Goal: Task Accomplishment & Management: Complete application form

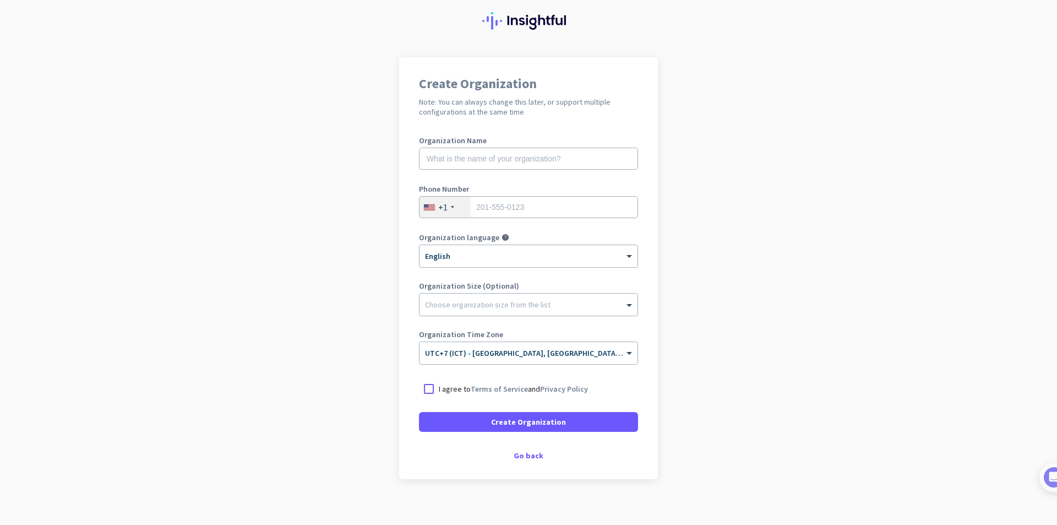
scroll to position [41, 0]
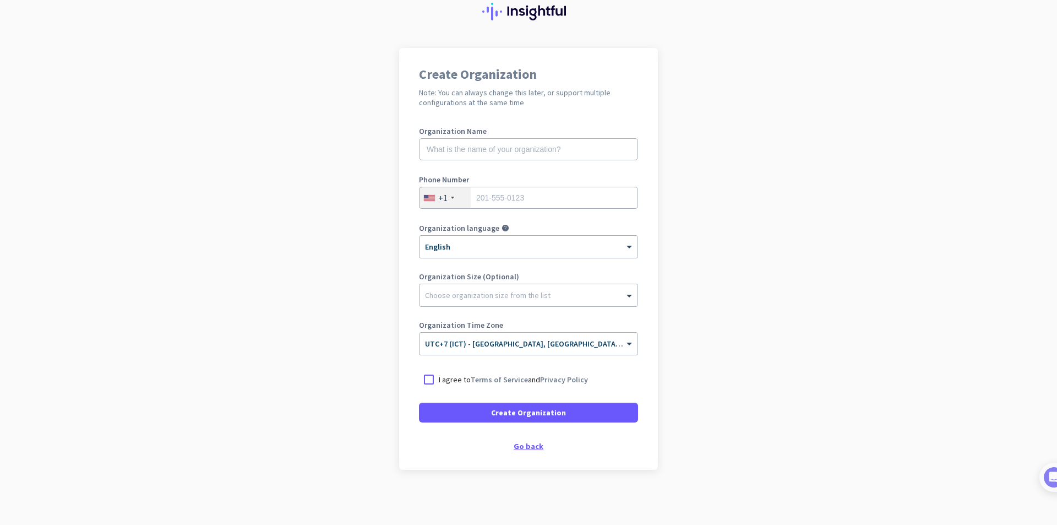
click at [527, 446] on div "Go back" at bounding box center [528, 446] width 219 height 8
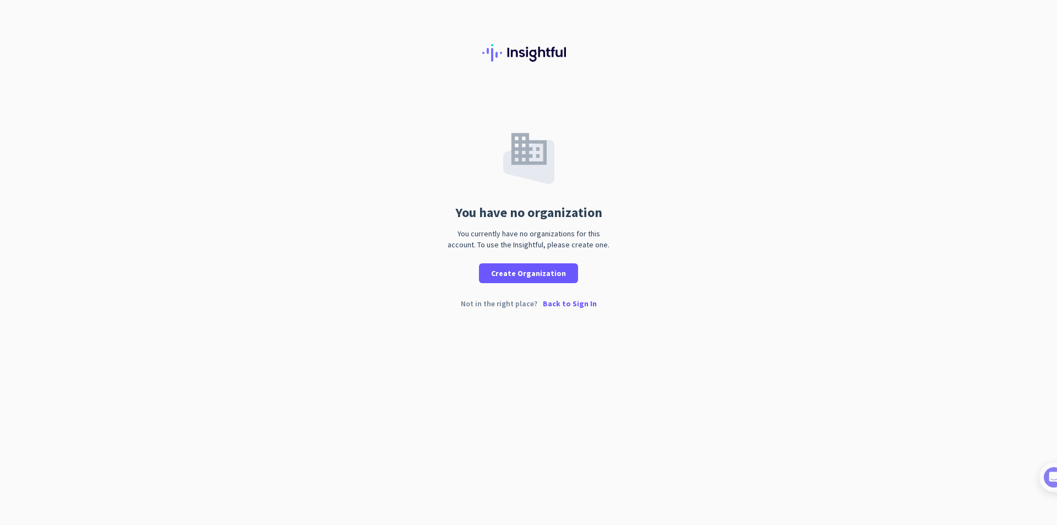
click at [574, 301] on p "Back to Sign In" at bounding box center [570, 304] width 54 height 8
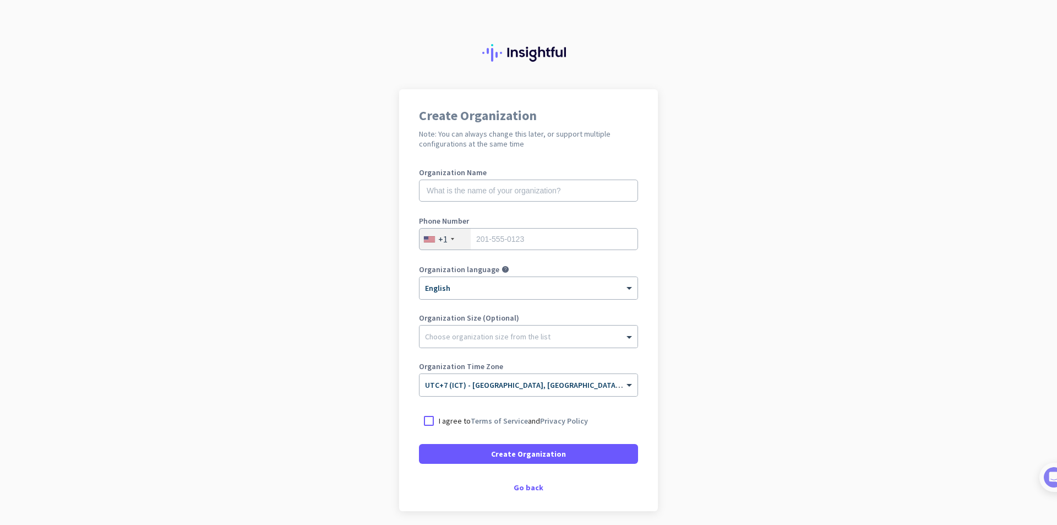
click at [636, 294] on div "Create Organization Note: You can always change this later, or support multiple…" at bounding box center [528, 300] width 259 height 422
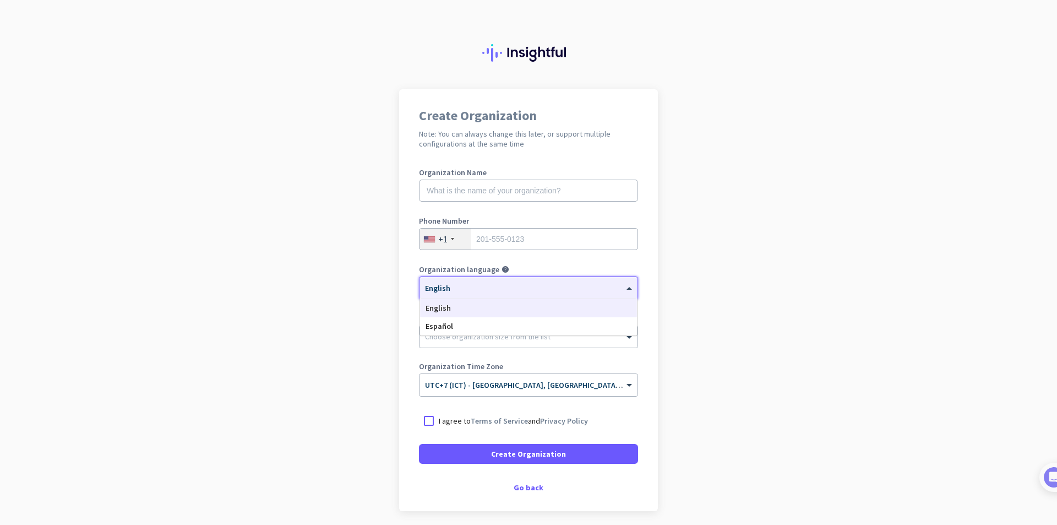
click at [624, 290] on span at bounding box center [631, 288] width 14 height 9
click at [689, 301] on app-onboarding-organization "Create Organization Note: You can always change this later, or support multiple…" at bounding box center [528, 327] width 1057 height 477
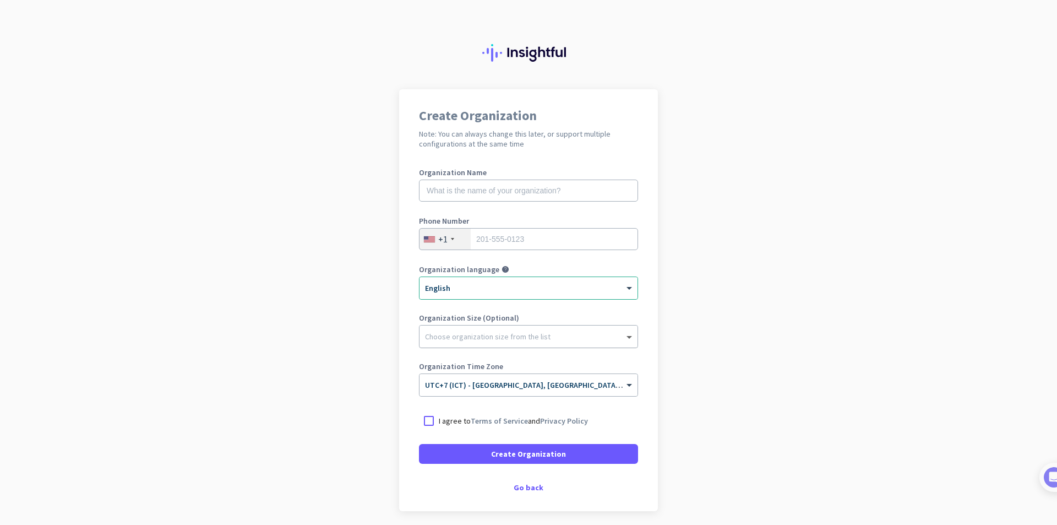
click at [630, 338] on span at bounding box center [631, 336] width 14 height 11
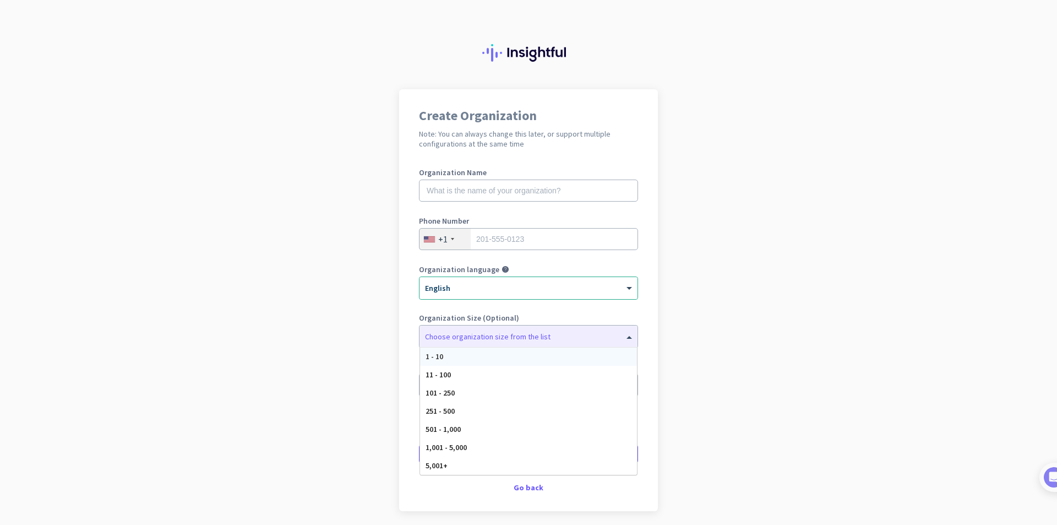
click at [730, 332] on app-onboarding-organization "Create Organization Note: You can always change this later, or support multiple…" at bounding box center [528, 327] width 1057 height 477
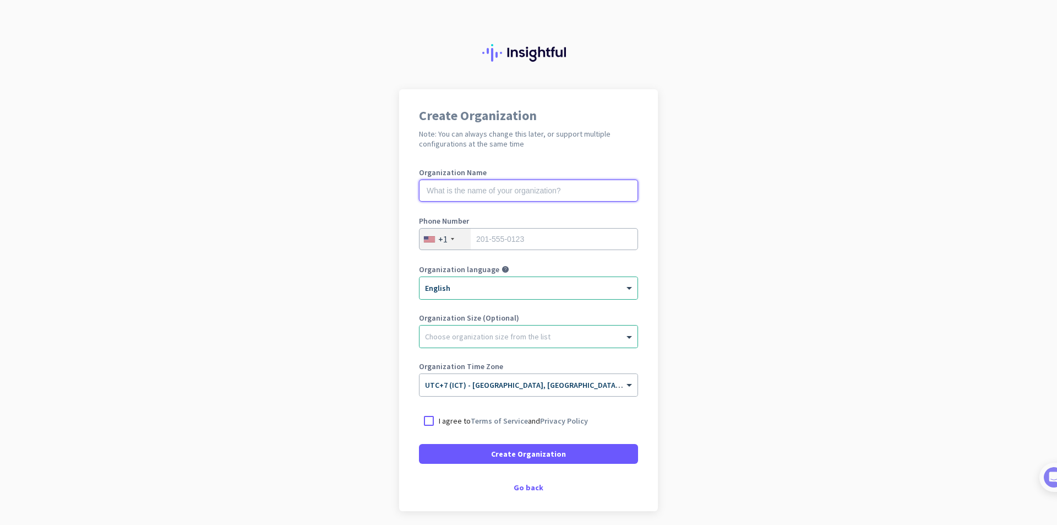
click at [530, 189] on input "text" at bounding box center [528, 190] width 219 height 22
type input "Tomko"
click at [557, 243] on input "tel" at bounding box center [528, 239] width 219 height 22
click at [443, 240] on div "+1" at bounding box center [445, 238] width 51 height 21
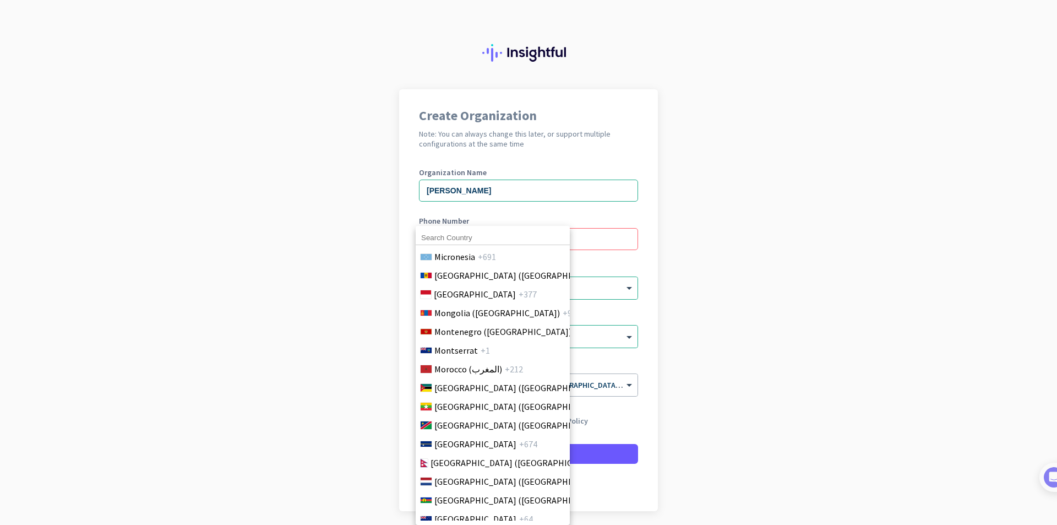
scroll to position [4413, 0]
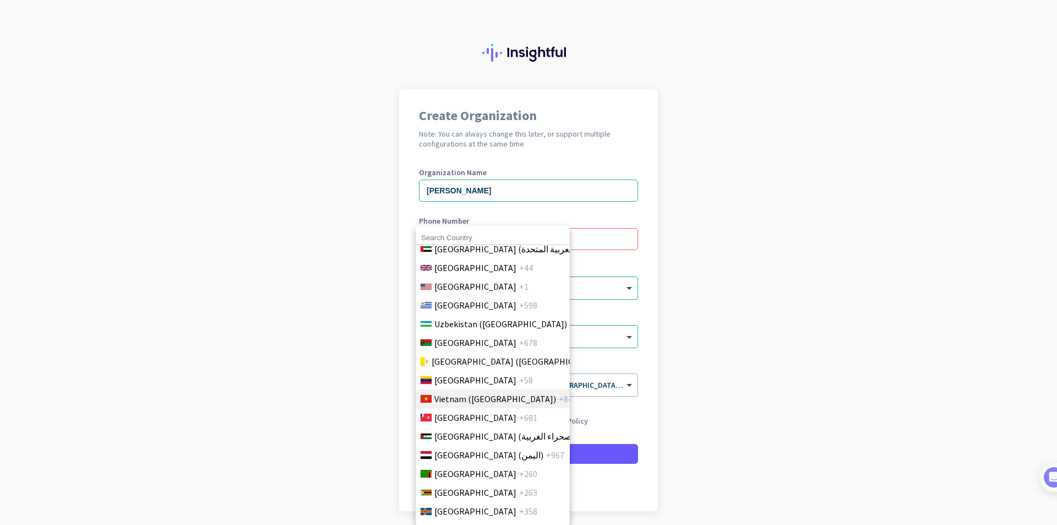
click at [504, 394] on span "Vietnam (Việt Nam)" at bounding box center [495, 398] width 122 height 13
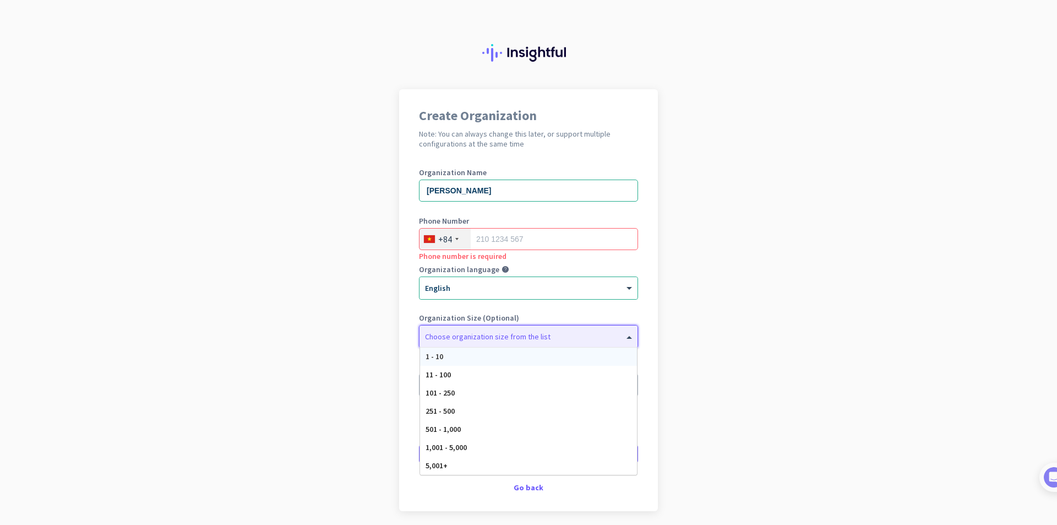
click at [616, 332] on div at bounding box center [529, 333] width 218 height 11
click at [582, 357] on div "1 - 10" at bounding box center [528, 356] width 217 height 18
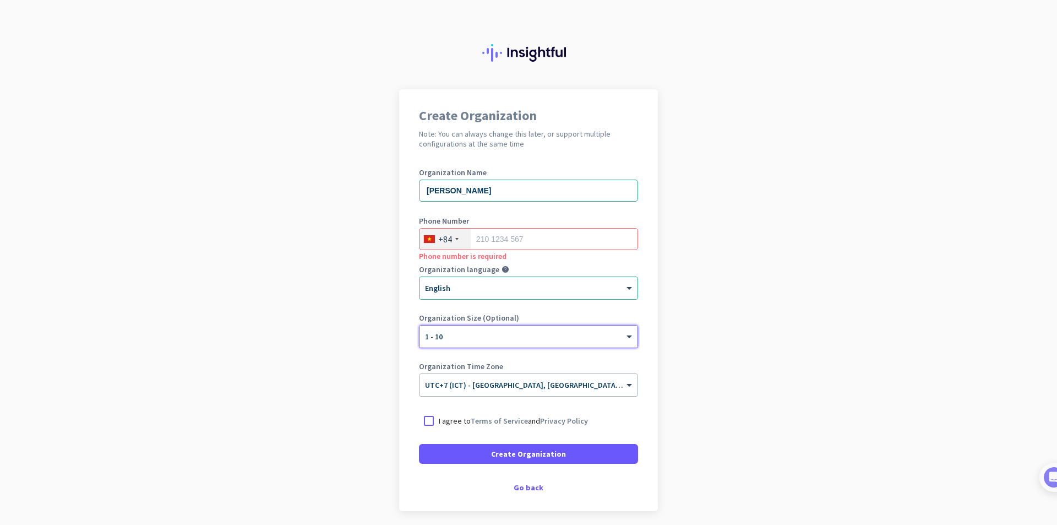
click at [706, 325] on app-onboarding-organization "Create Organization Note: You can always change this later, or support multiple…" at bounding box center [528, 327] width 1057 height 477
click at [426, 423] on div at bounding box center [429, 421] width 20 height 20
click at [693, 320] on app-onboarding-organization "Create Organization Note: You can always change this later, or support multiple…" at bounding box center [528, 327] width 1057 height 477
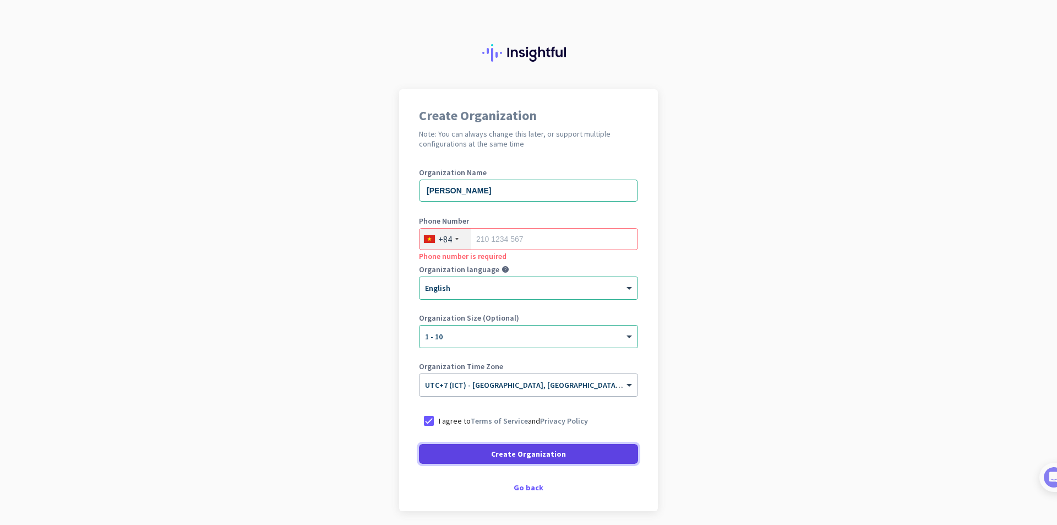
click at [612, 455] on span at bounding box center [528, 453] width 219 height 26
click at [527, 237] on input "tel" at bounding box center [528, 239] width 219 height 22
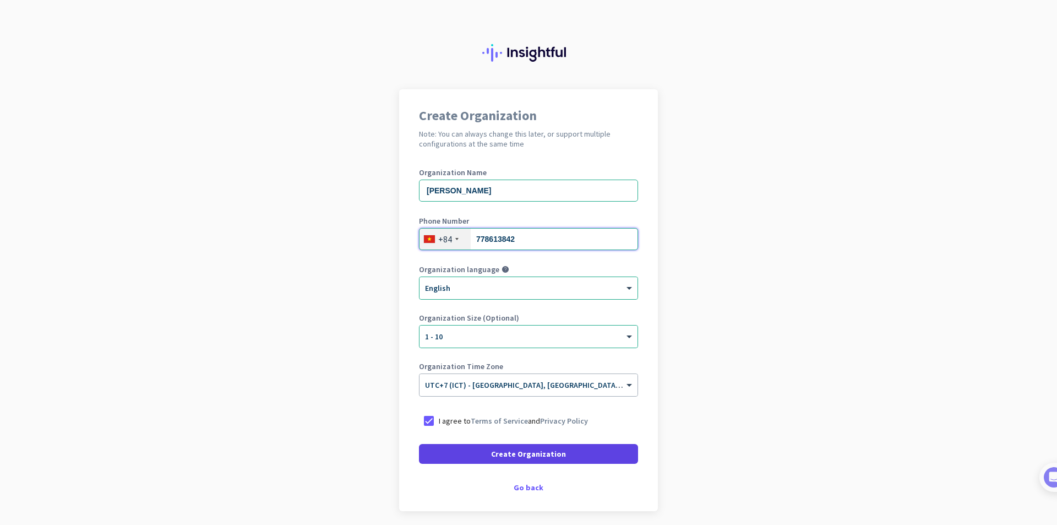
type input "778613842"
click at [597, 464] on span at bounding box center [528, 453] width 219 height 26
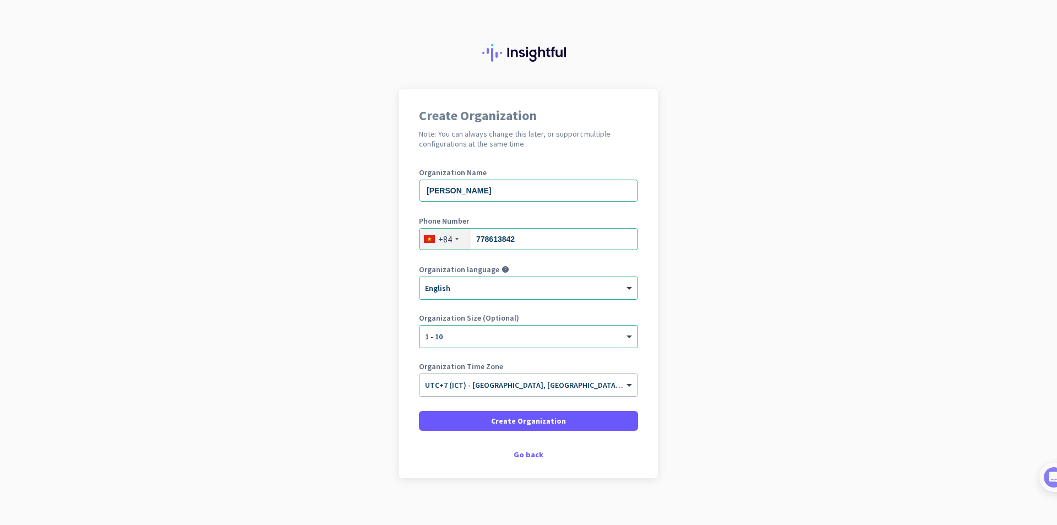
click at [364, 458] on app-onboarding-organization "Create Organization Note: You can always change this later, or support multiple…" at bounding box center [528, 311] width 1057 height 444
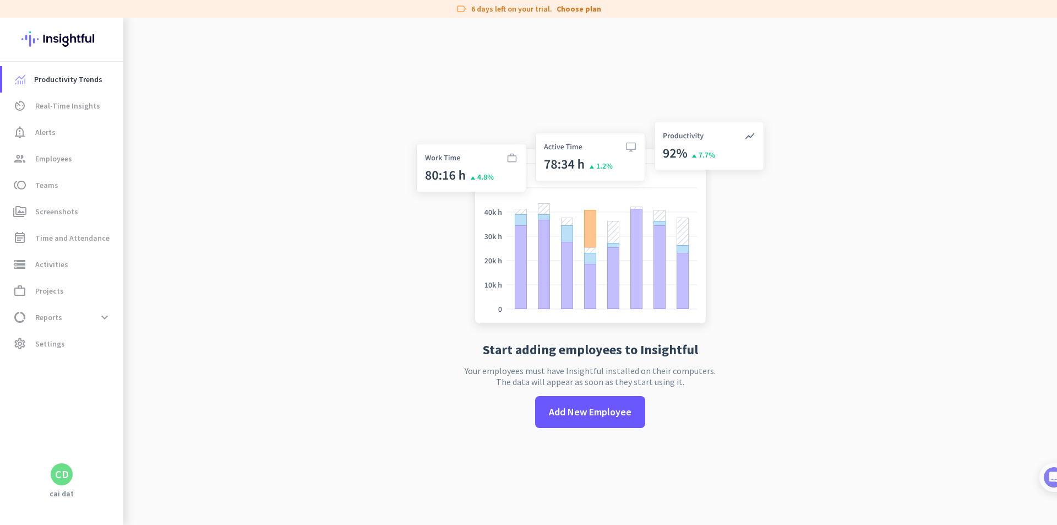
click at [419, 401] on div "Start adding employees to Insightful Your employees must have Insightful instal…" at bounding box center [590, 280] width 364 height 525
click at [614, 423] on span at bounding box center [590, 412] width 110 height 26
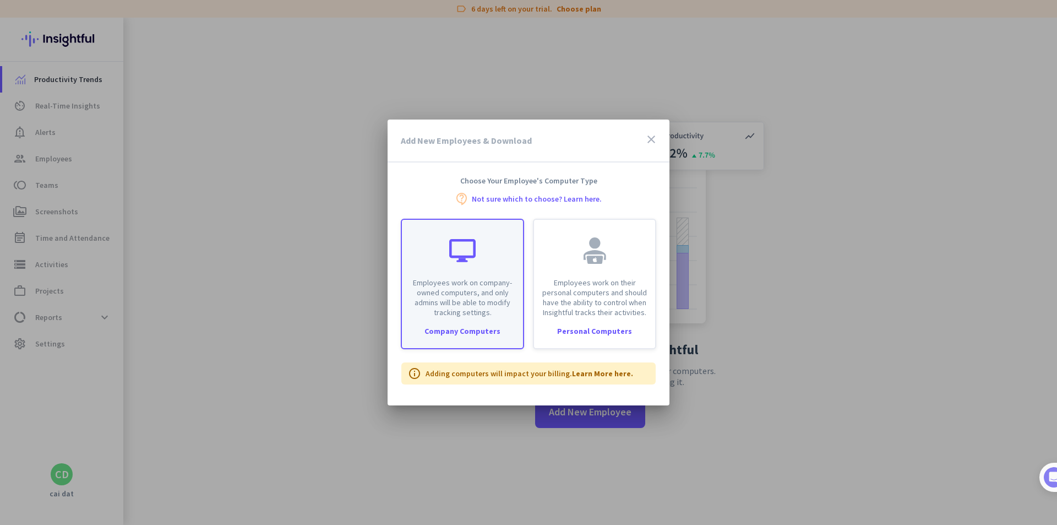
click at [483, 334] on div "Company Computers" at bounding box center [462, 331] width 121 height 8
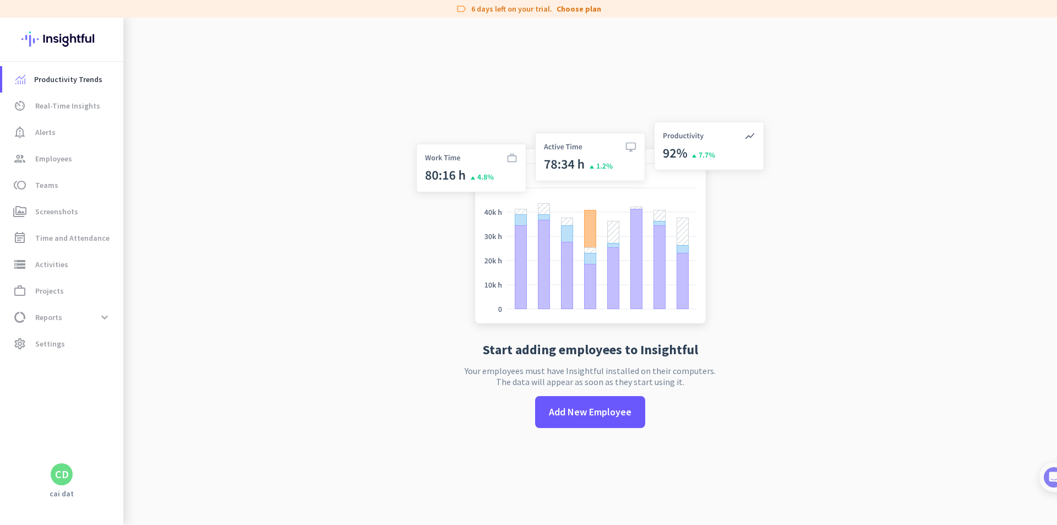
type input "https://app.insightful.io/#/installation/company?token=eyJhbGciOiJIUzI1NiIsInR5…"
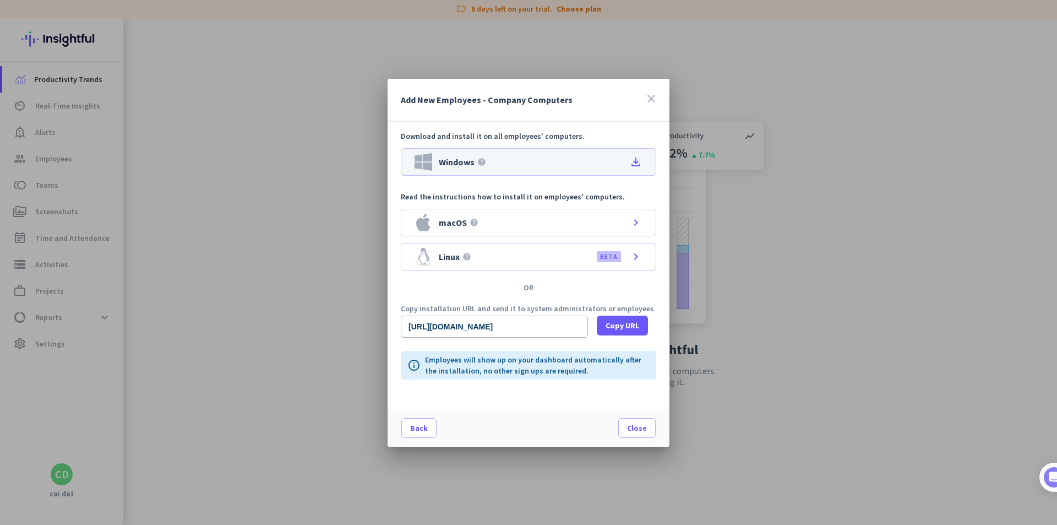
click at [638, 162] on icon "file_download" at bounding box center [635, 161] width 13 height 13
click at [431, 433] on span at bounding box center [419, 428] width 34 height 26
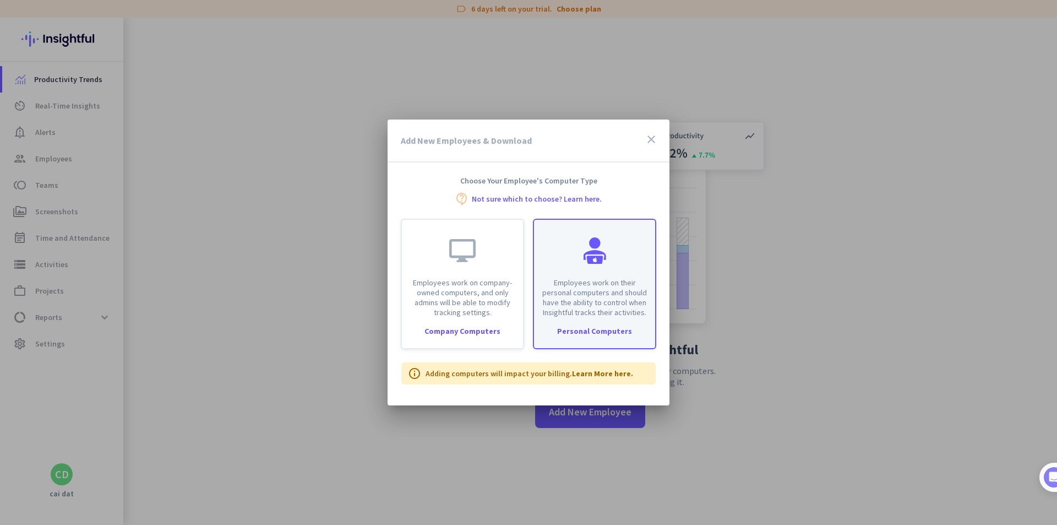
click at [627, 267] on div "Employees work on their personal computers and should have the ability to contr…" at bounding box center [594, 268] width 121 height 97
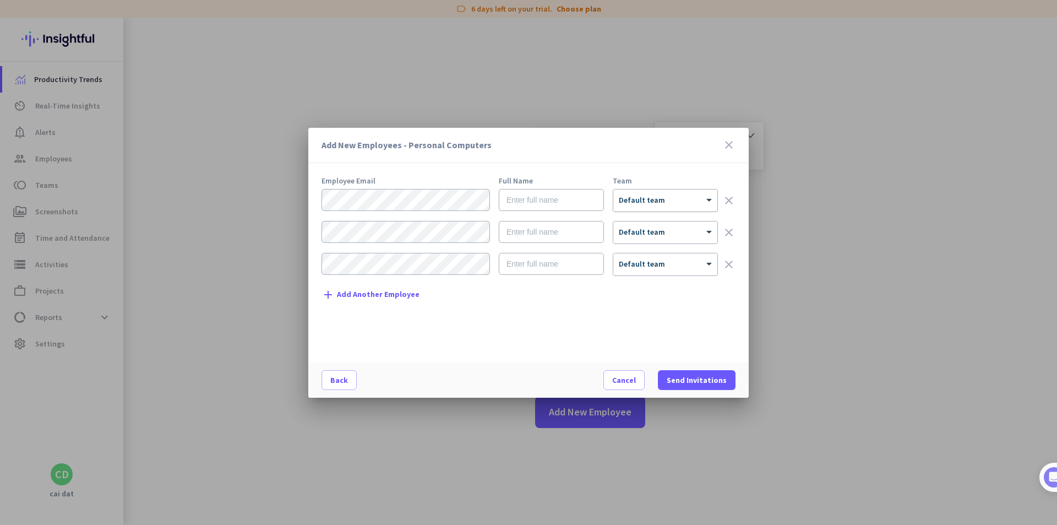
click at [684, 193] on div at bounding box center [665, 196] width 104 height 9
click at [667, 158] on div "Add New Employees - Personal Computers close" at bounding box center [528, 145] width 440 height 35
click at [537, 198] on input "text" at bounding box center [551, 200] width 105 height 22
type input "test 1"
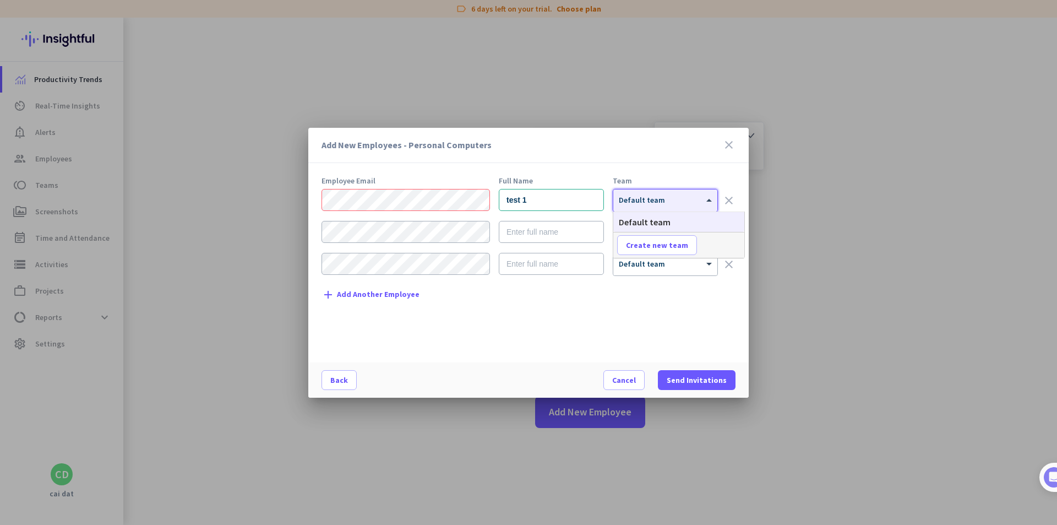
click at [658, 202] on span "Default team" at bounding box center [642, 200] width 46 height 10
click at [659, 197] on div at bounding box center [665, 196] width 104 height 9
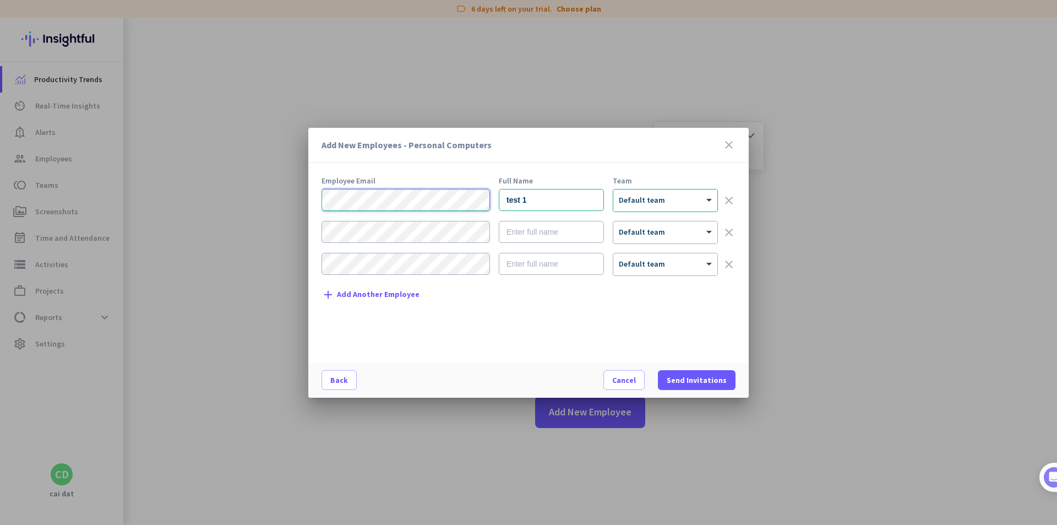
click at [277, 205] on div "Add New Employees - Personal Computers close Employee Email Full Name Team test…" at bounding box center [528, 262] width 1057 height 525
click at [296, 195] on div "Add New Employees - Personal Computers close Employee Email Full Name Team test…" at bounding box center [528, 262] width 1057 height 525
click at [719, 388] on span at bounding box center [697, 380] width 78 height 26
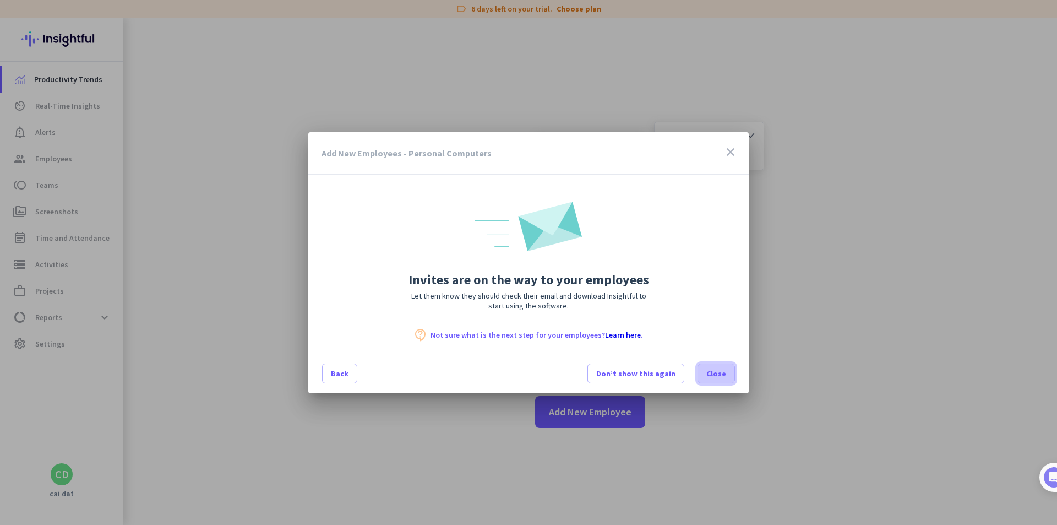
click at [725, 373] on span "Close" at bounding box center [716, 373] width 20 height 11
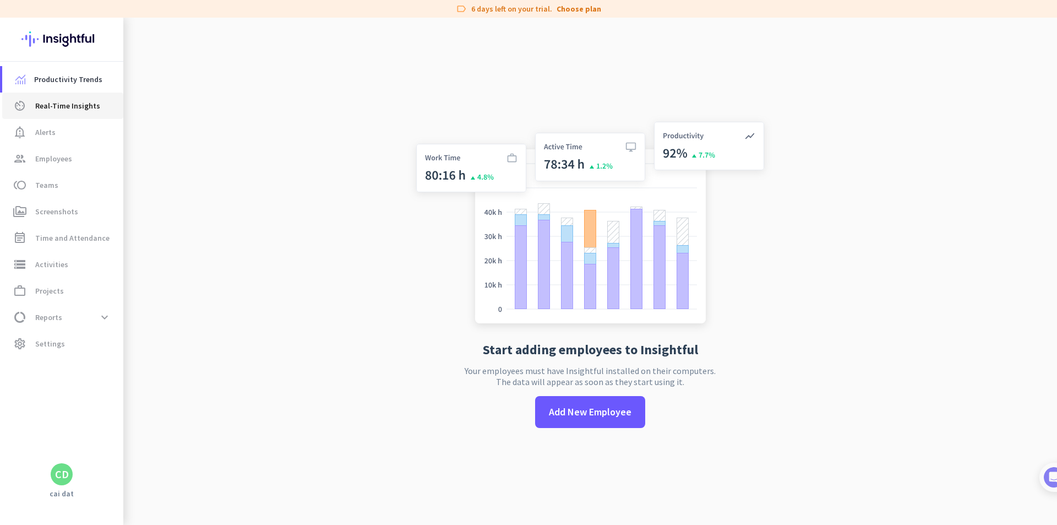
click at [62, 109] on span "Real-Time Insights" at bounding box center [67, 105] width 65 height 13
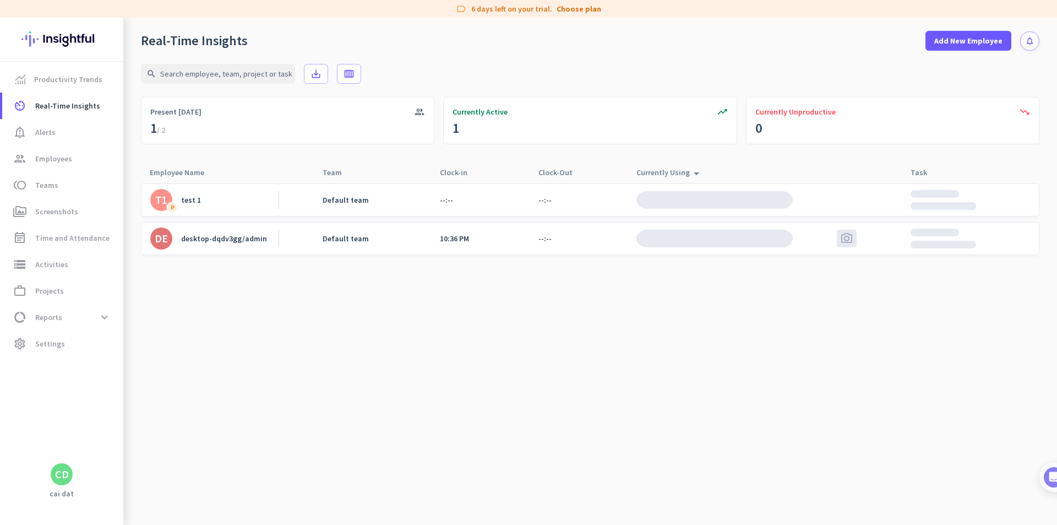
click at [700, 240] on img at bounding box center [714, 239] width 156 height 18
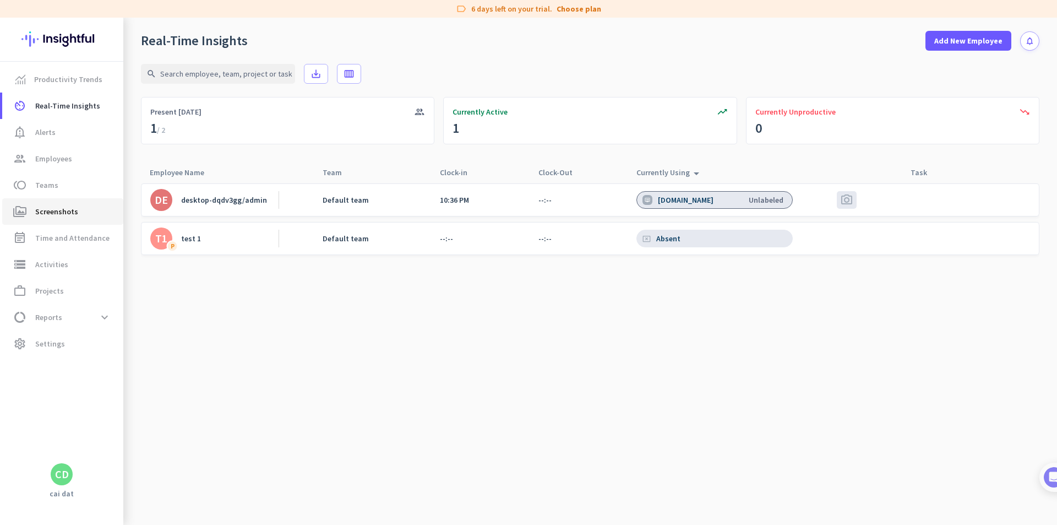
click at [65, 211] on span "Screenshots" at bounding box center [56, 211] width 43 height 13
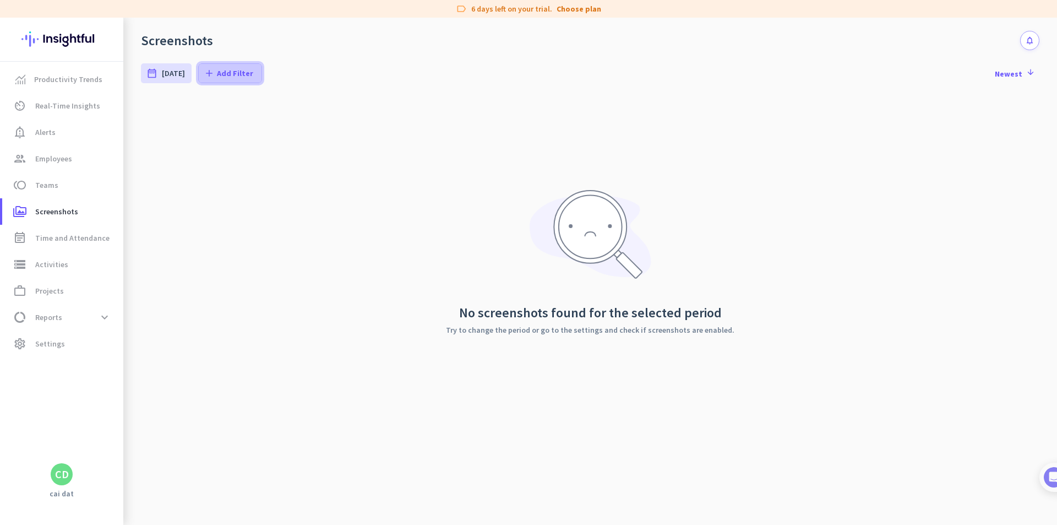
click at [226, 69] on span "Add Filter" at bounding box center [235, 73] width 36 height 11
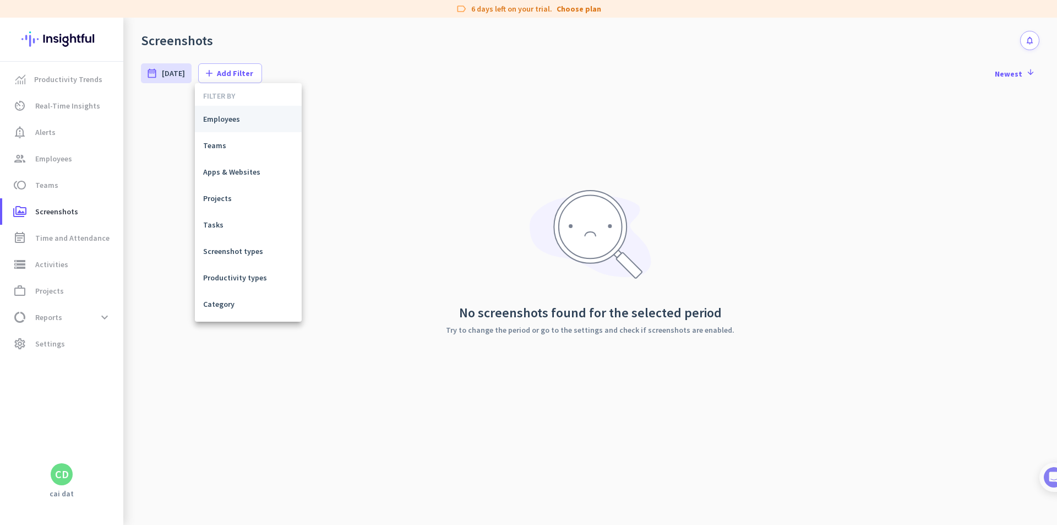
click at [265, 125] on button "Employees" at bounding box center [248, 119] width 107 height 26
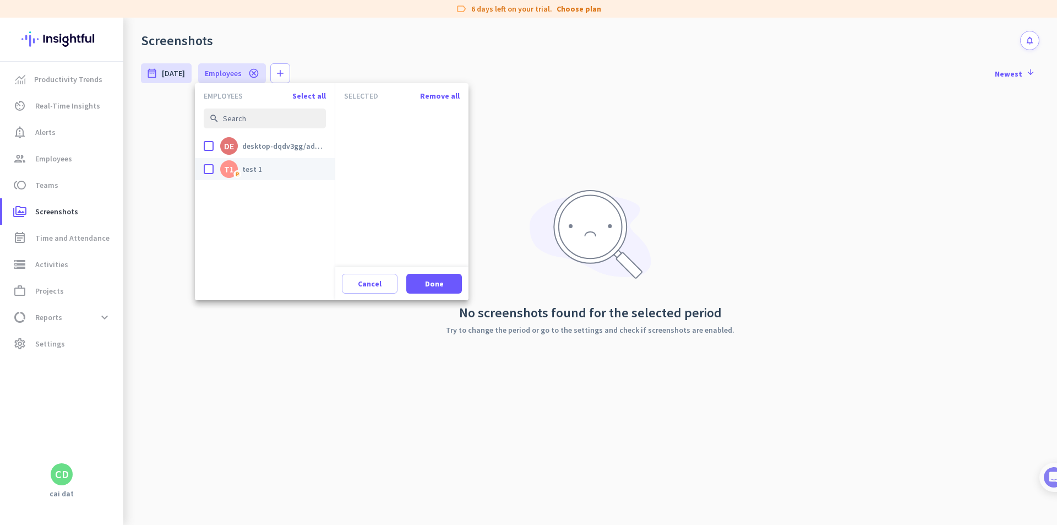
click at [207, 171] on div "done" at bounding box center [209, 169] width 10 height 10
click at [0, 0] on input "done T1 P test 1" at bounding box center [0, 0] width 0 height 0
click at [439, 281] on span "Done" at bounding box center [434, 283] width 19 height 11
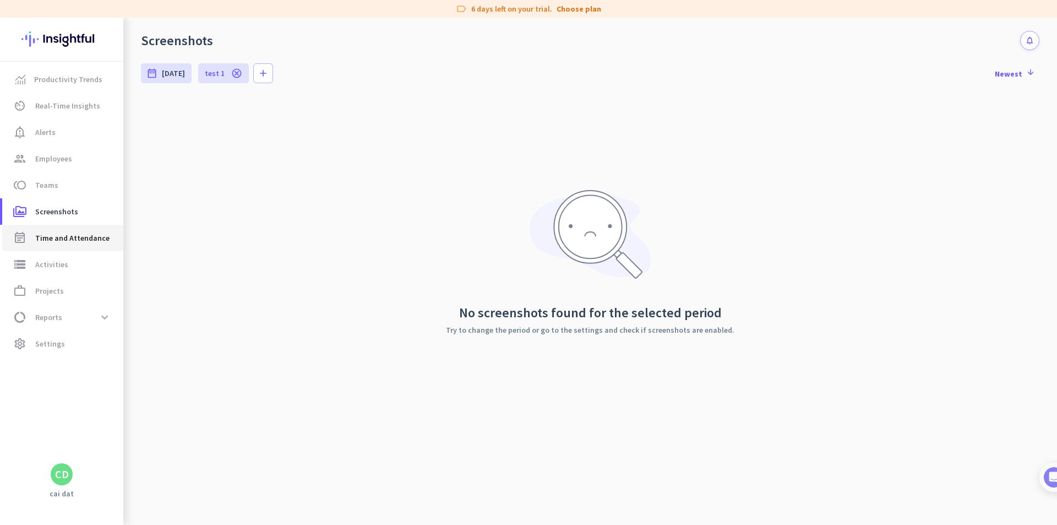
click at [74, 240] on span "Time and Attendance" at bounding box center [72, 237] width 74 height 13
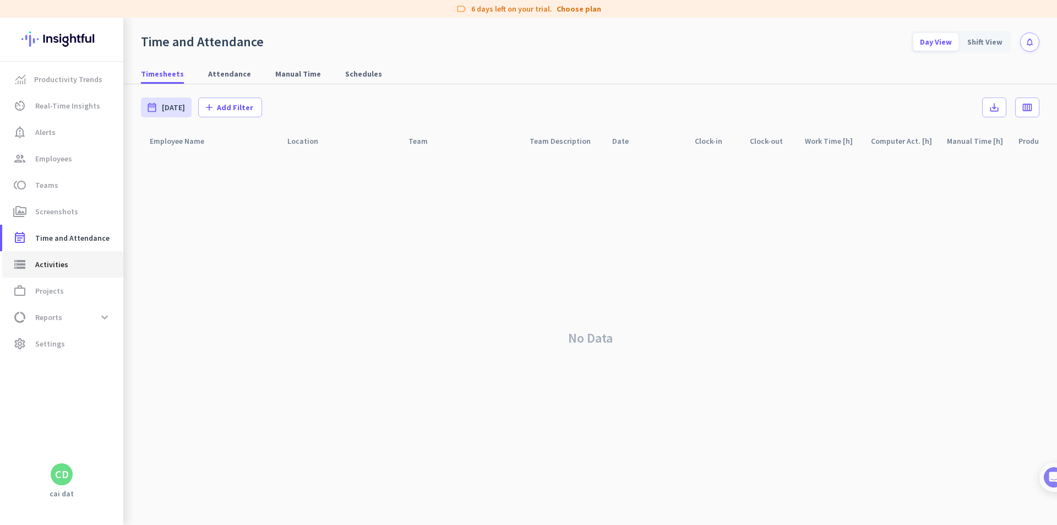
click at [63, 263] on span "Activities" at bounding box center [51, 264] width 33 height 13
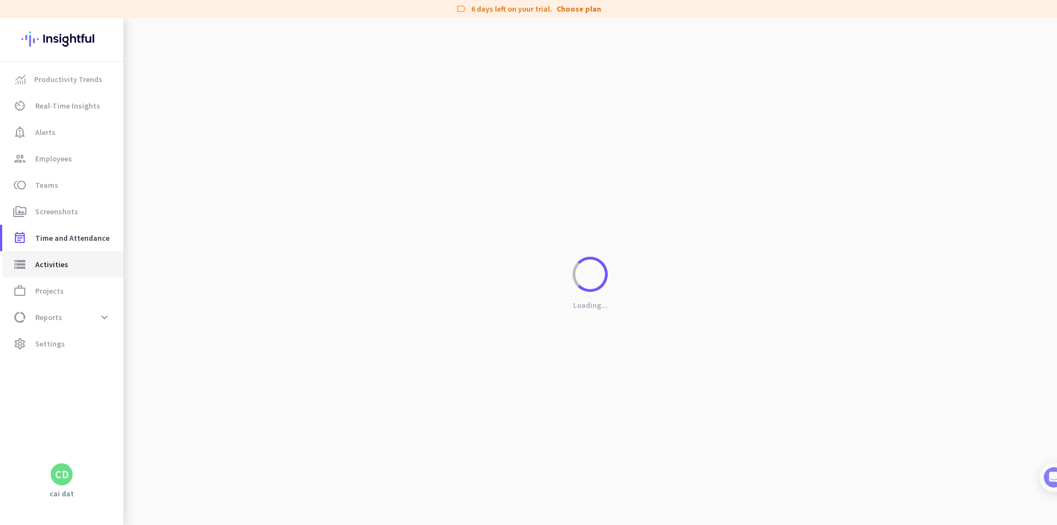
click at [62, 262] on span "Activities" at bounding box center [51, 264] width 33 height 13
type input "Fri, Oct 10"
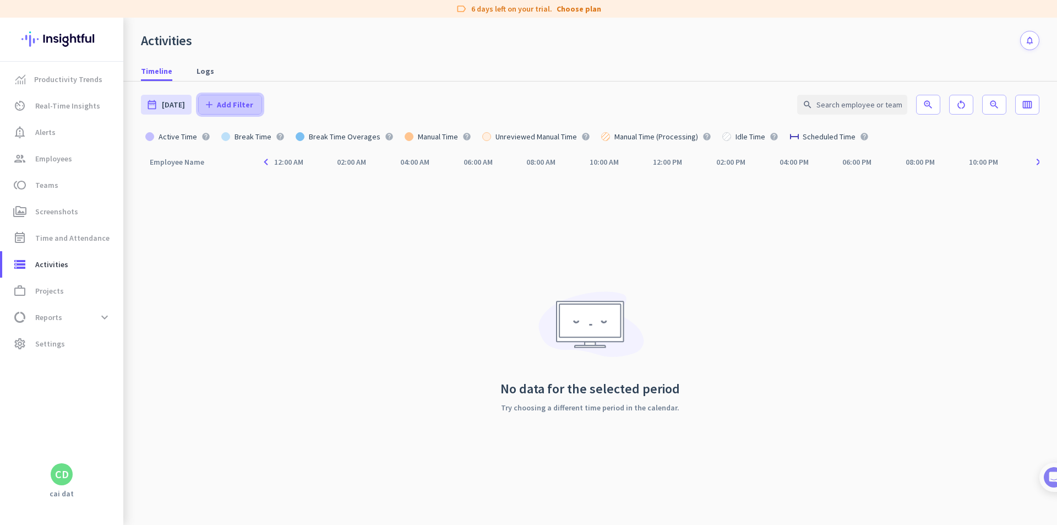
click at [236, 103] on span "Add Filter" at bounding box center [235, 104] width 36 height 11
click at [246, 159] on button "Employees" at bounding box center [248, 150] width 107 height 26
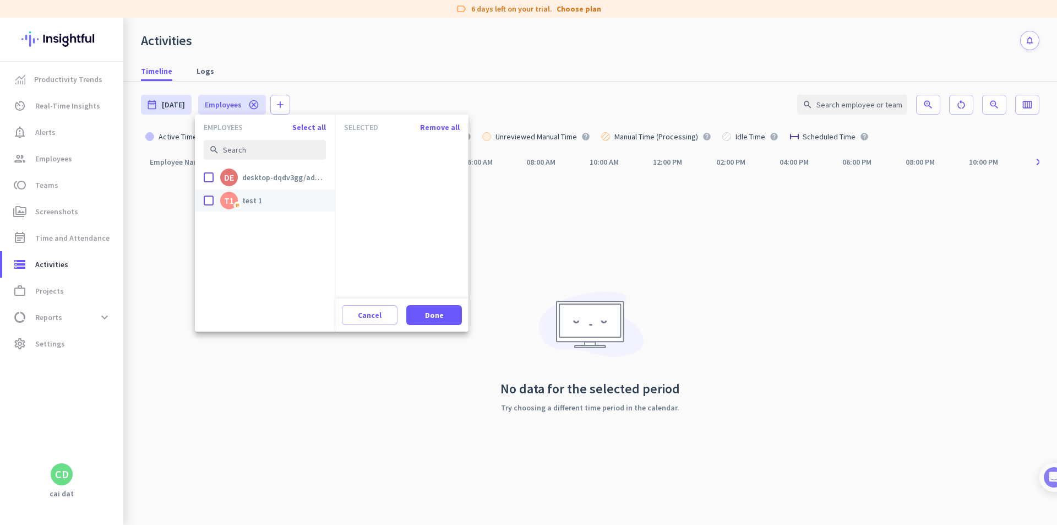
click at [202, 203] on app-entity-picker-checkbox-item "done T1 P test 1" at bounding box center [265, 200] width 140 height 22
click at [205, 197] on div "done" at bounding box center [209, 200] width 10 height 10
click at [0, 0] on input "done T1 P test 1" at bounding box center [0, 0] width 0 height 0
click at [421, 320] on span at bounding box center [434, 315] width 56 height 26
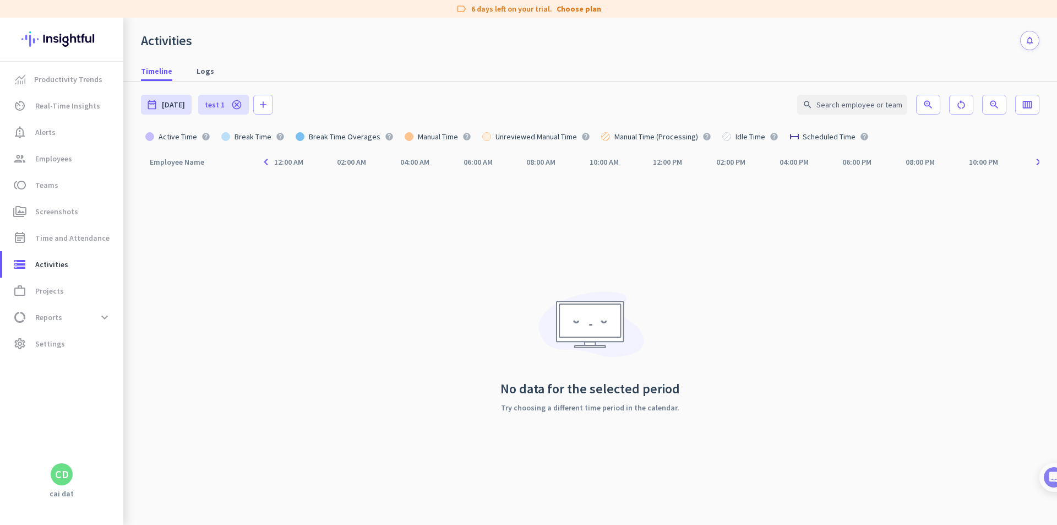
click at [421, 320] on div "Employee Name arrow_drop_up navigate_before 12:00 AM 02:00 AM 04:00 AM 06:00 AM…" at bounding box center [590, 337] width 899 height 373
